Goal: Task Accomplishment & Management: Use online tool/utility

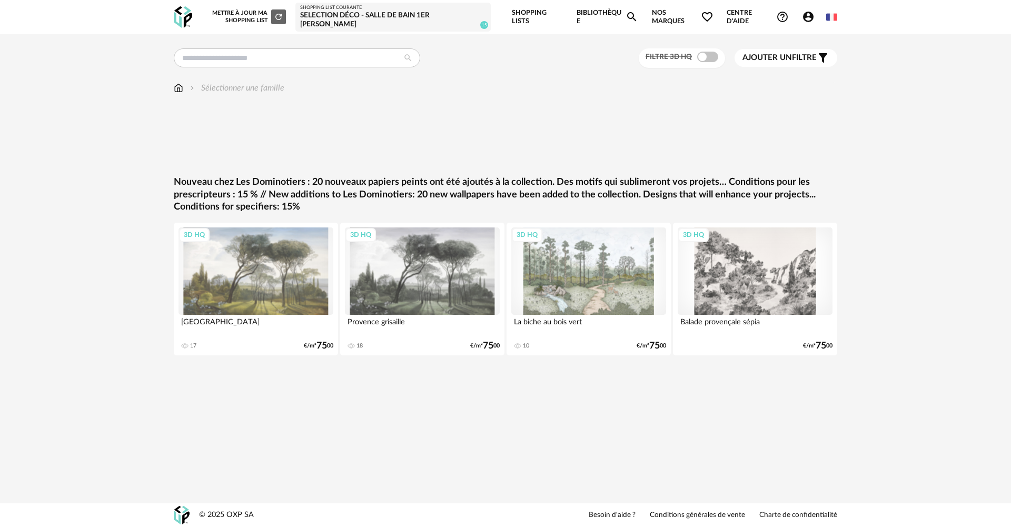
click at [320, 11] on link "Shopping List courante Selection déco - Salle de bain 1er [PERSON_NAME] 15" at bounding box center [393, 17] width 186 height 25
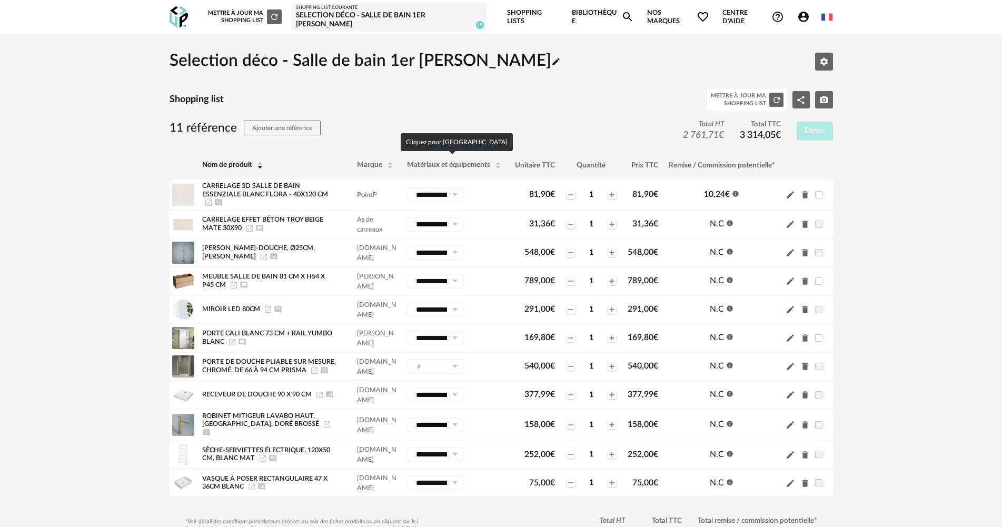
click at [447, 166] on span "Matériaux et équipements" at bounding box center [448, 165] width 83 height 7
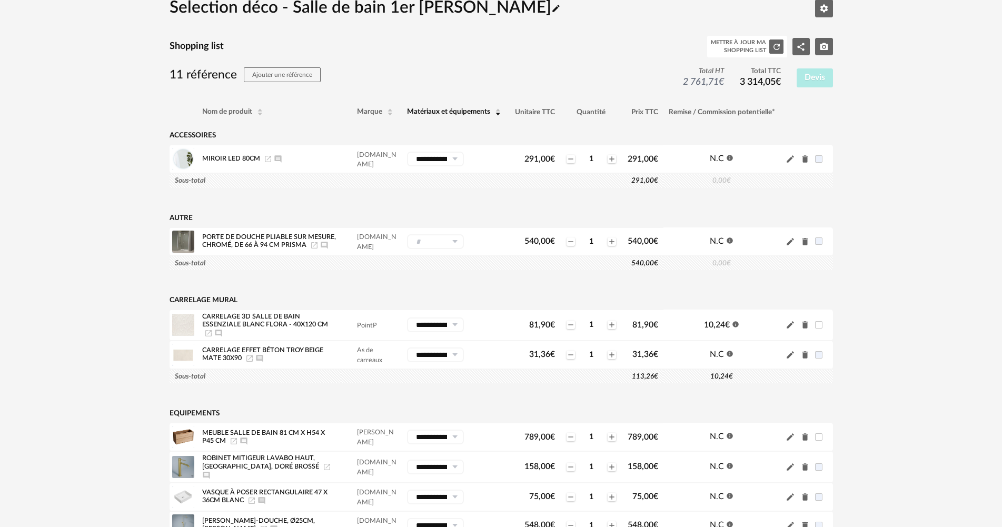
scroll to position [53, 0]
click at [445, 241] on input "text" at bounding box center [435, 242] width 57 height 15
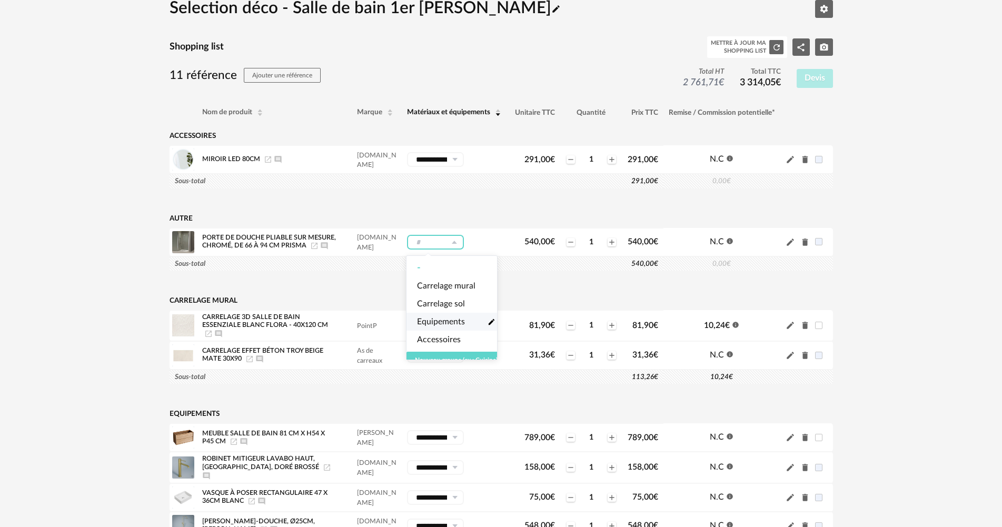
click at [451, 319] on span "Equipements" at bounding box center [441, 322] width 48 height 12
type input "**********"
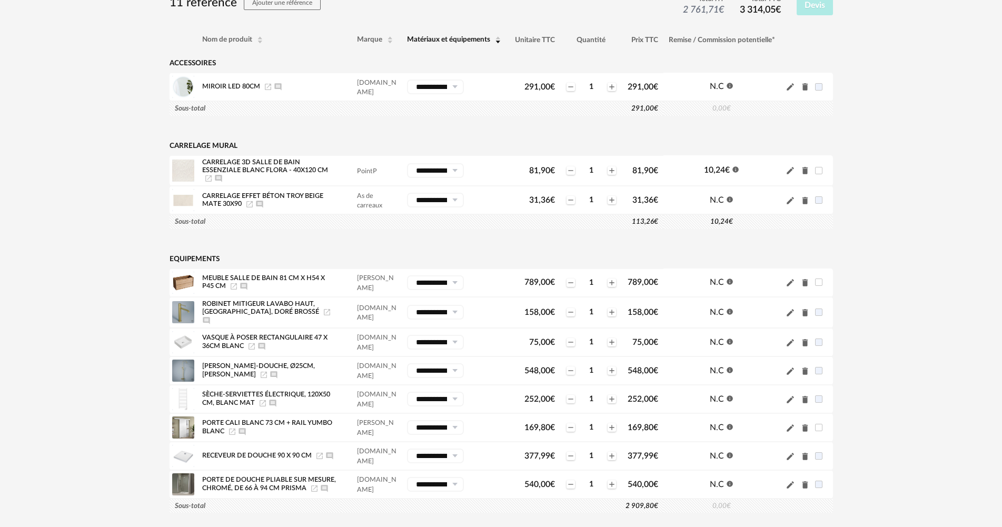
scroll to position [158, 0]
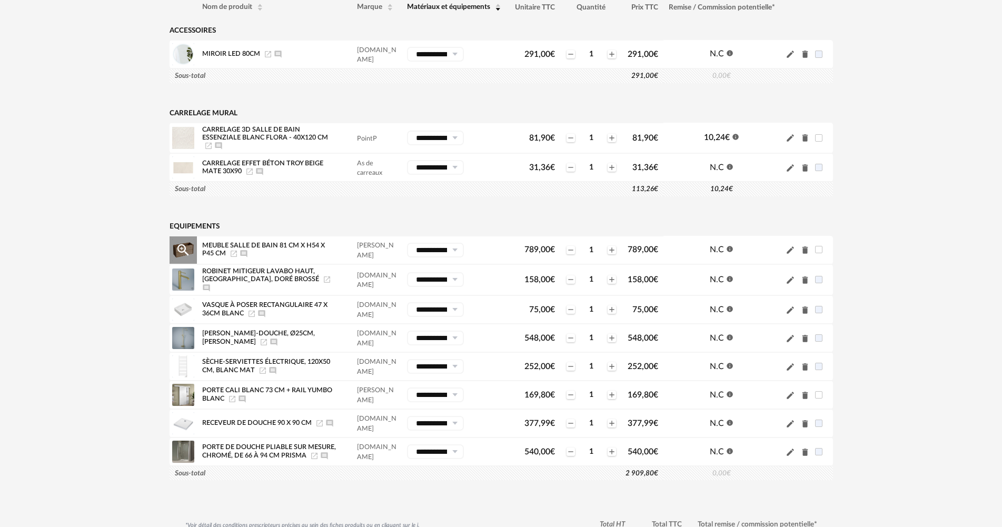
click at [453, 247] on icon at bounding box center [454, 250] width 13 height 15
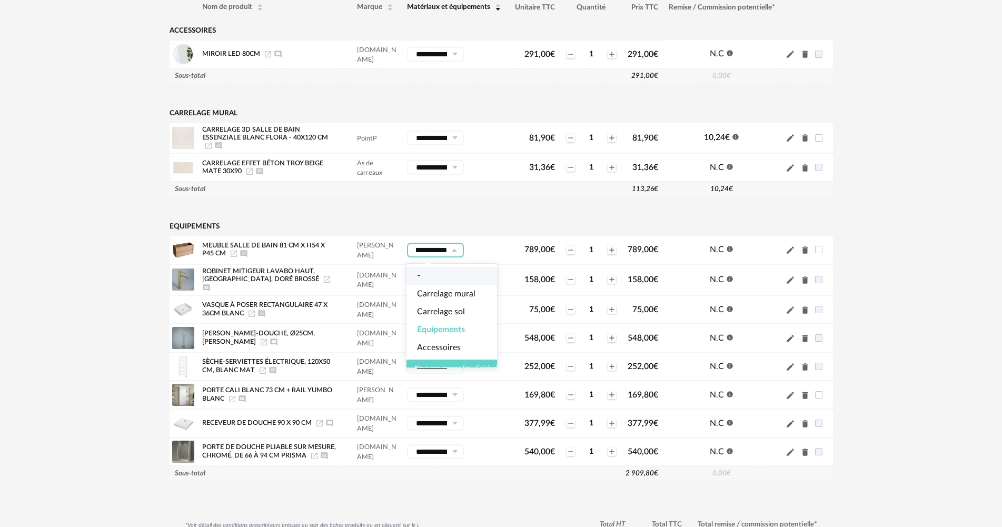
click at [324, 222] on td "Equipements" at bounding box center [417, 226] width 494 height 19
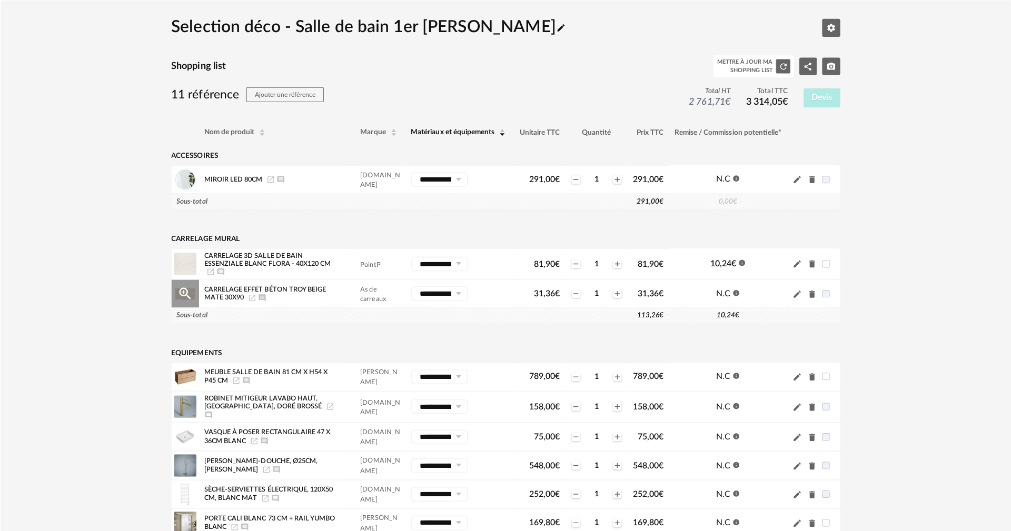
scroll to position [0, 0]
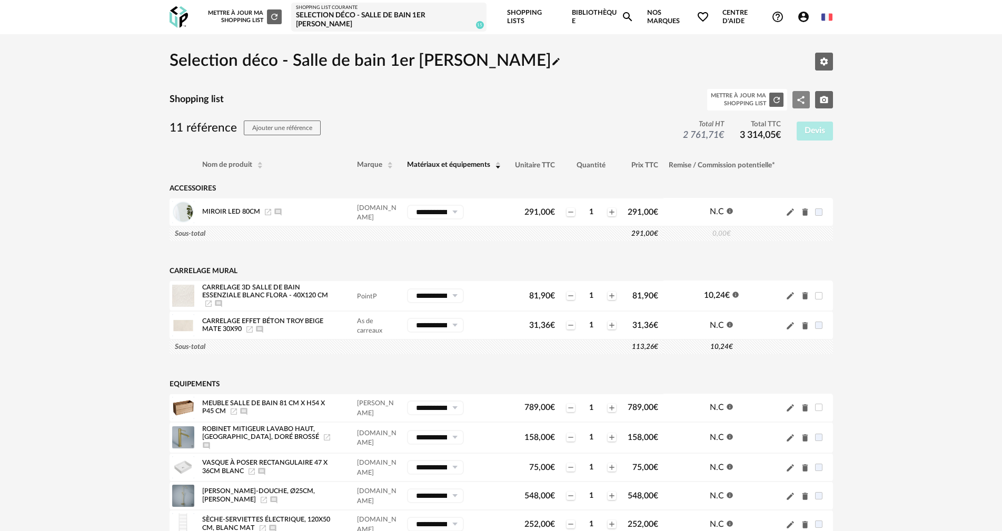
click at [800, 98] on icon "Share Variant icon" at bounding box center [800, 99] width 9 height 9
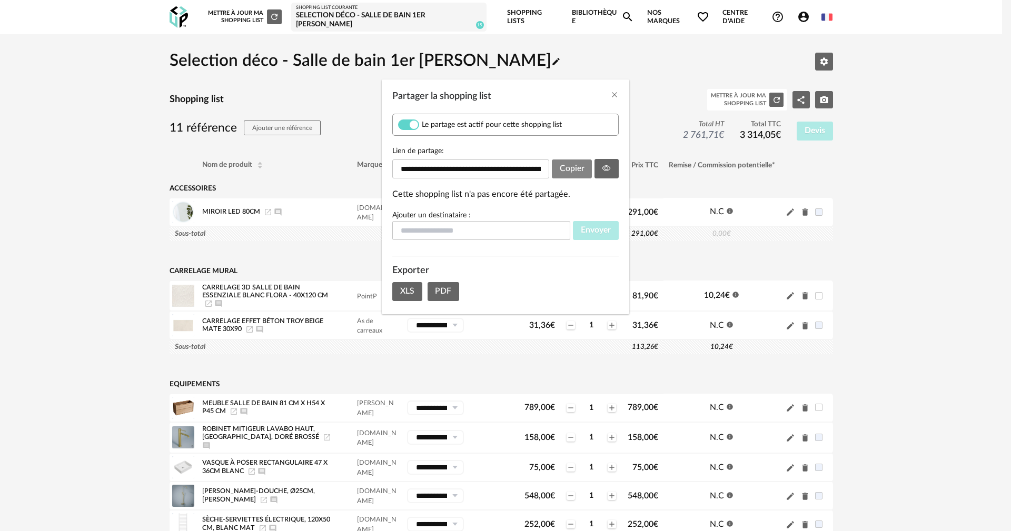
click at [578, 168] on span "Copier" at bounding box center [572, 168] width 25 height 8
click at [564, 166] on span "Copier" at bounding box center [572, 168] width 25 height 8
